Goal: Ask a question

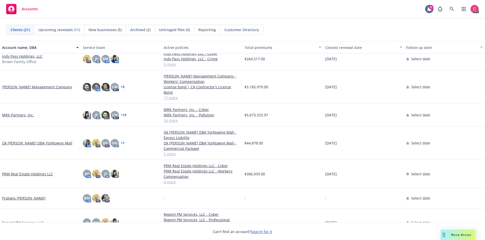
scroll to position [244, 0]
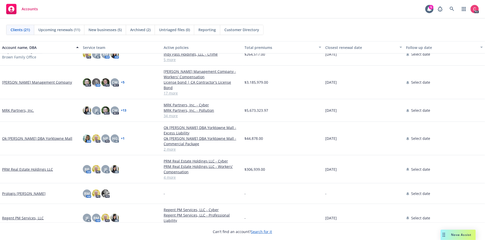
click at [39, 79] on link "[PERSON_NAME] Management Company" at bounding box center [37, 81] width 70 height 5
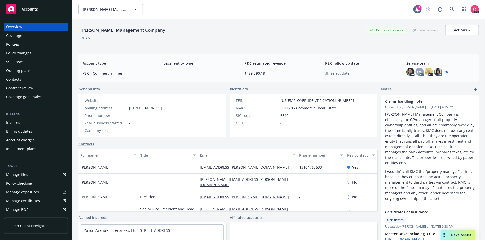
click at [458, 233] on span "Nova Assist" at bounding box center [461, 234] width 20 height 4
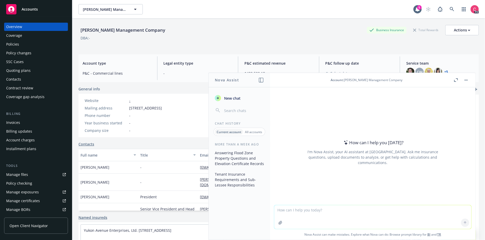
click at [310, 211] on textarea at bounding box center [372, 217] width 197 height 24
type textarea "Who has access to 941's and [US_STATE] DE9-C's as might be requested in a Worke…"
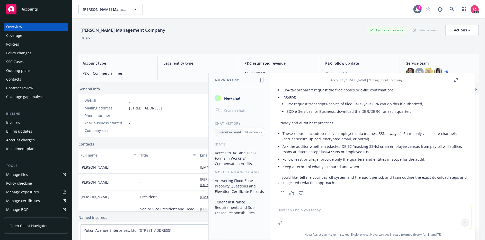
scroll to position [140, 0]
